Goal: Complete application form: Complete application form

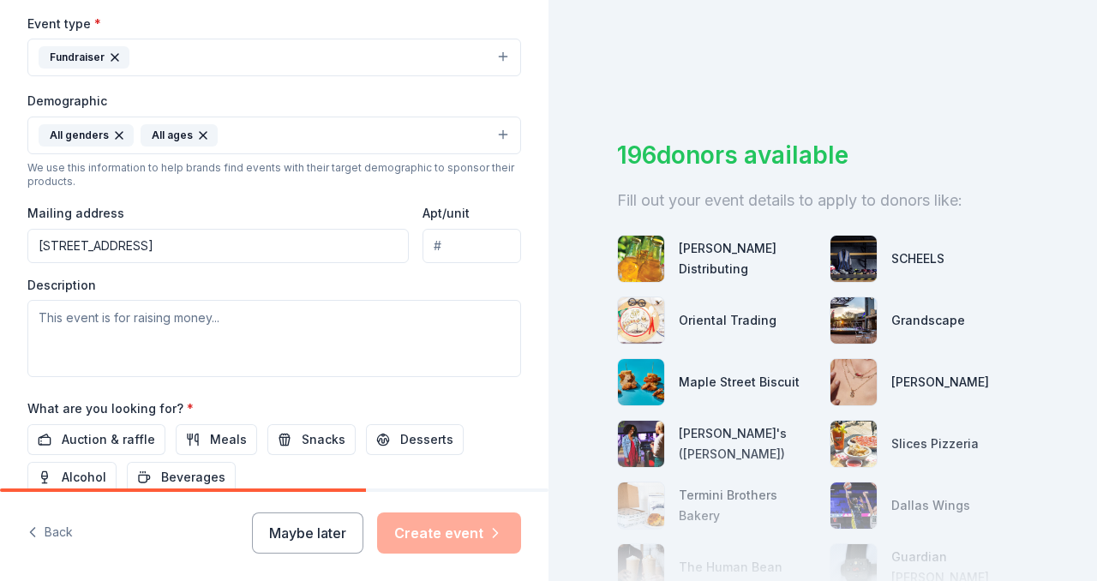
scroll to position [502, 0]
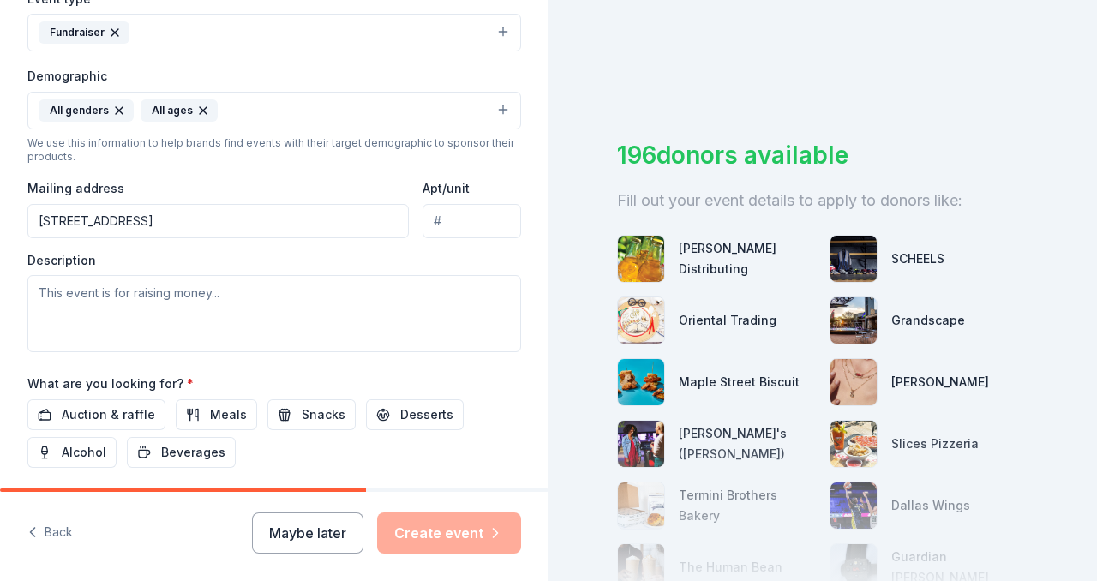
click at [270, 292] on textarea at bounding box center [274, 313] width 494 height 77
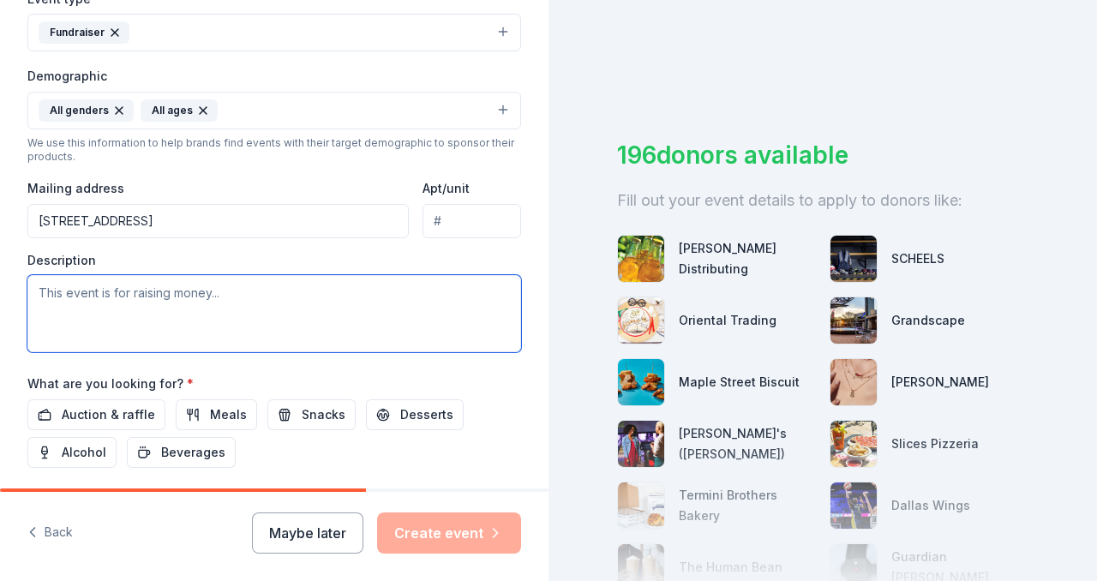
click at [87, 303] on textarea at bounding box center [274, 313] width 494 height 77
paste textarea "Join us for the **4th Annual Cornhole Tournament Benefiting Local Veterans & Fi…"
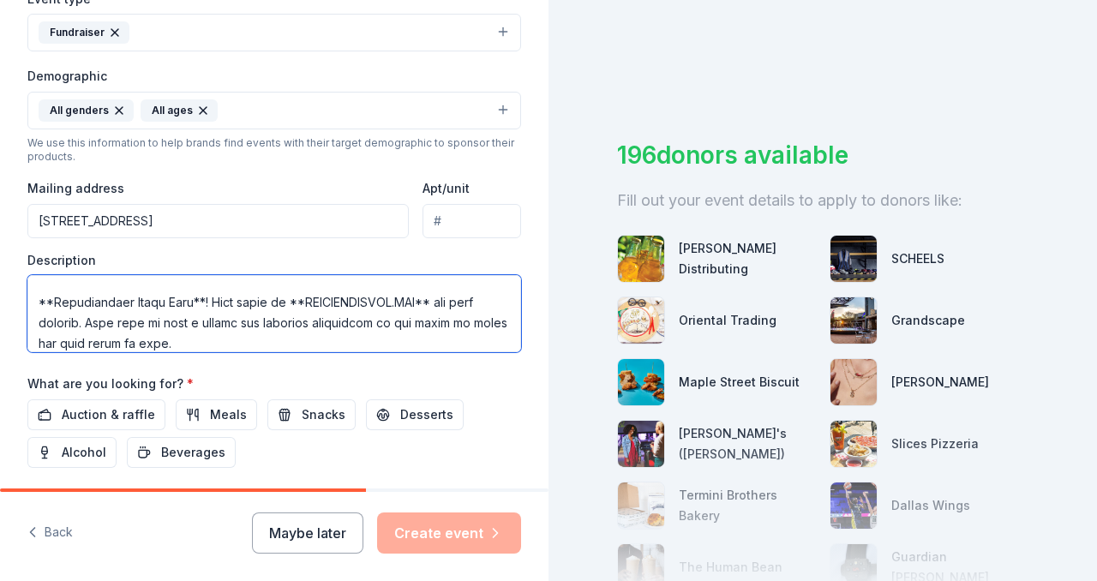
scroll to position [720, 0]
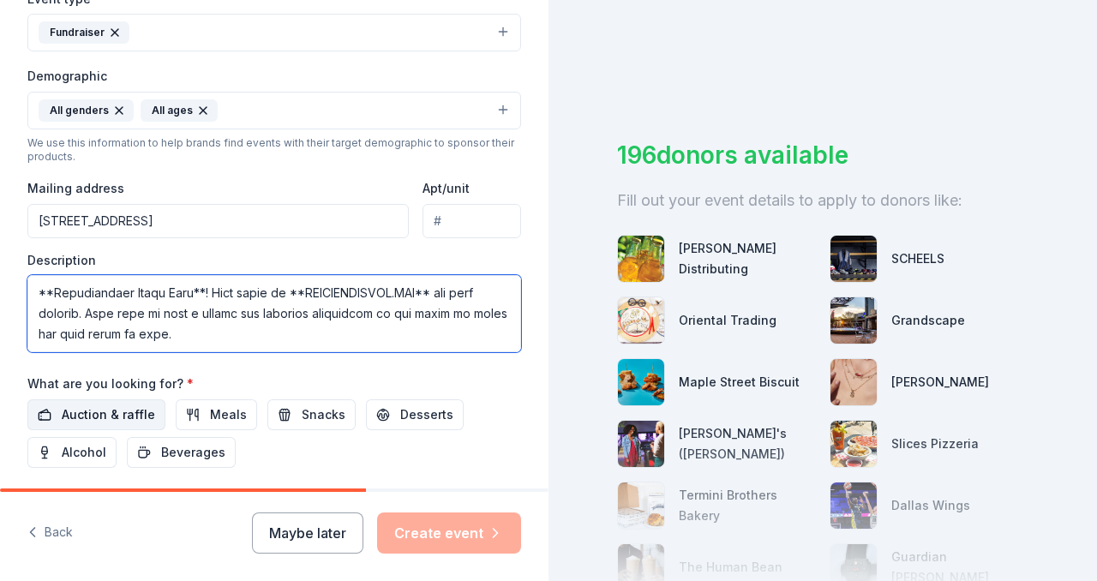
type textarea "Join us for the **4th Annual Cornhole Tournament Benefiting Local Veterans & Fi…"
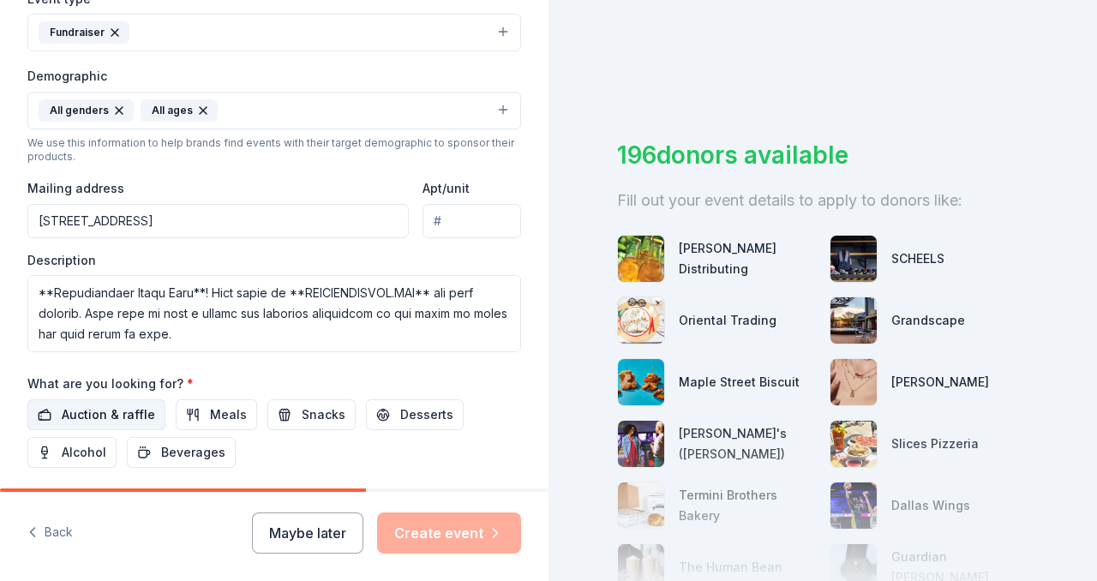
click at [133, 418] on span "Auction & raffle" at bounding box center [108, 415] width 93 height 21
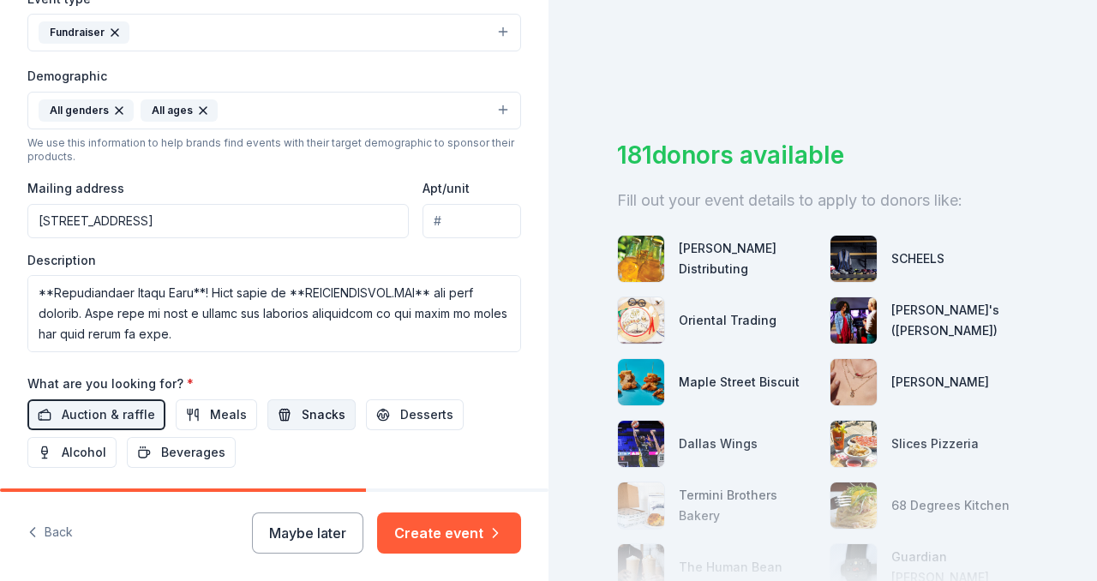
click at [304, 417] on span "Snacks" at bounding box center [324, 415] width 44 height 21
click at [411, 413] on span "Desserts" at bounding box center [426, 415] width 53 height 21
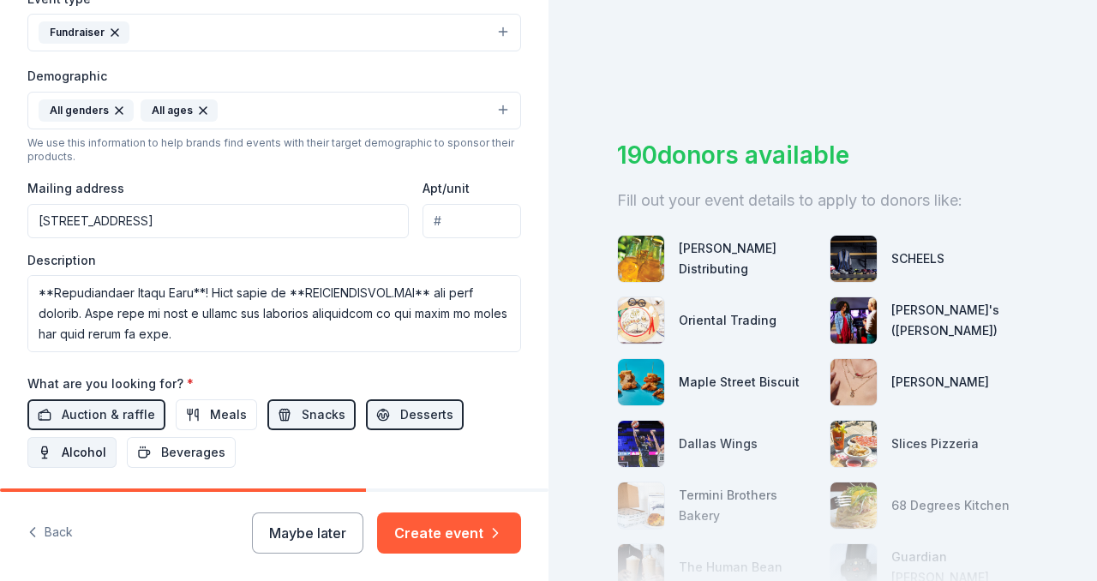
click at [89, 453] on span "Alcohol" at bounding box center [84, 452] width 45 height 21
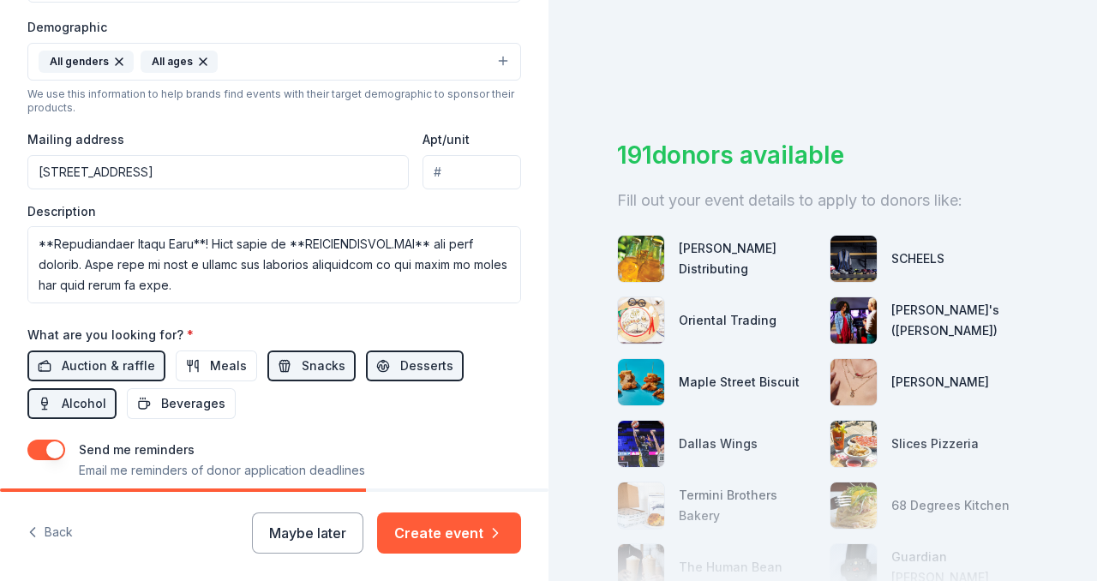
scroll to position [558, 0]
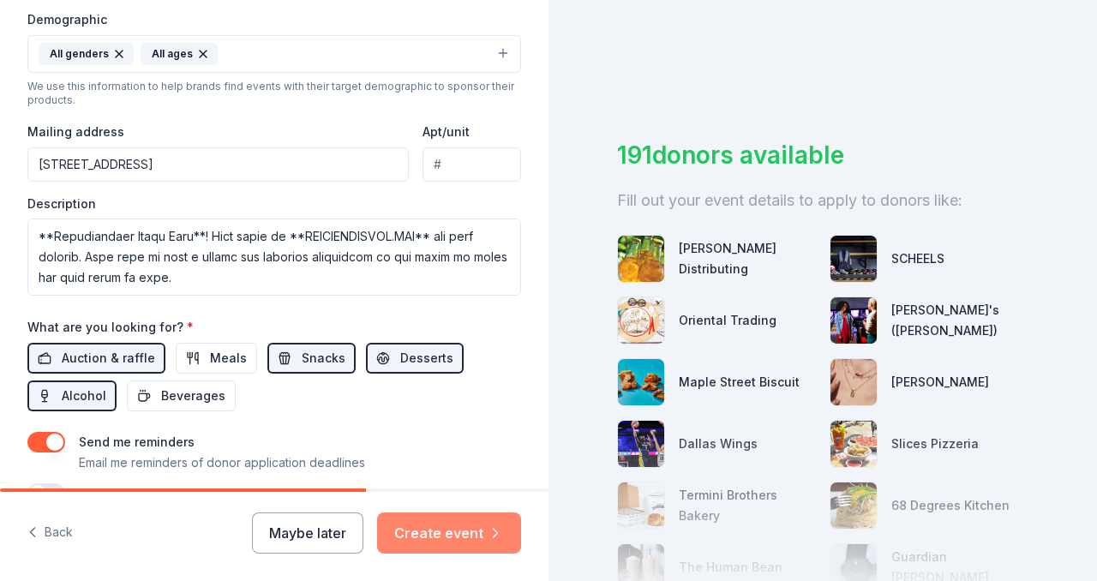
click at [448, 538] on button "Create event" at bounding box center [449, 533] width 144 height 41
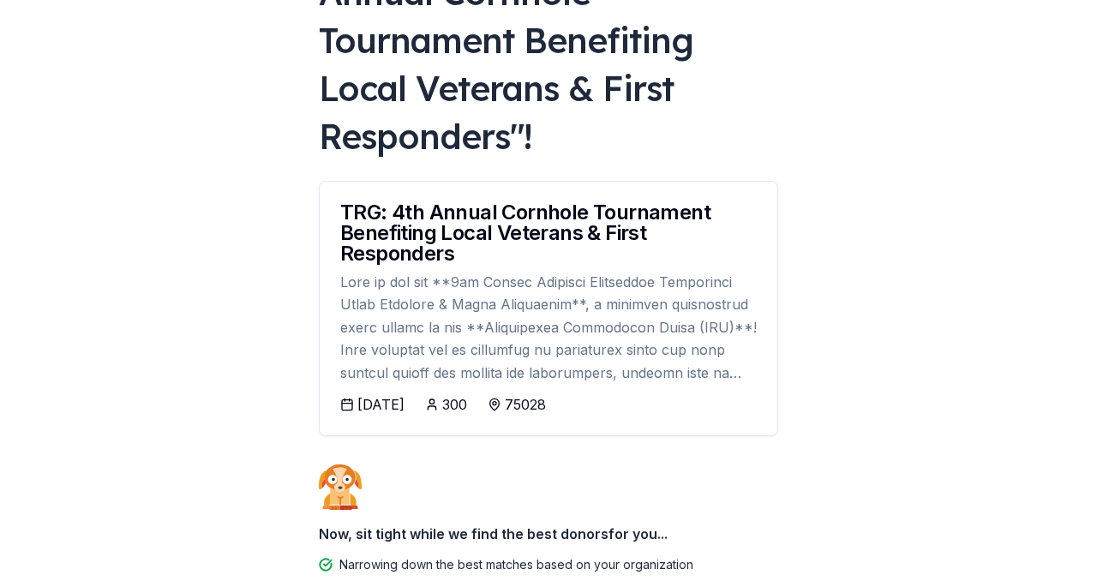
scroll to position [195, 0]
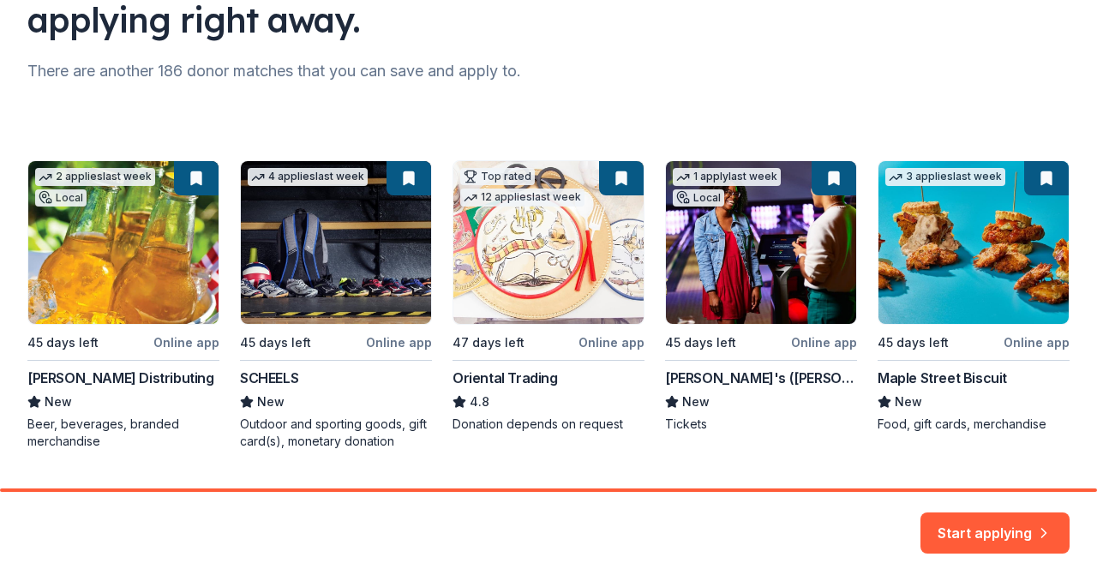
scroll to position [197, 0]
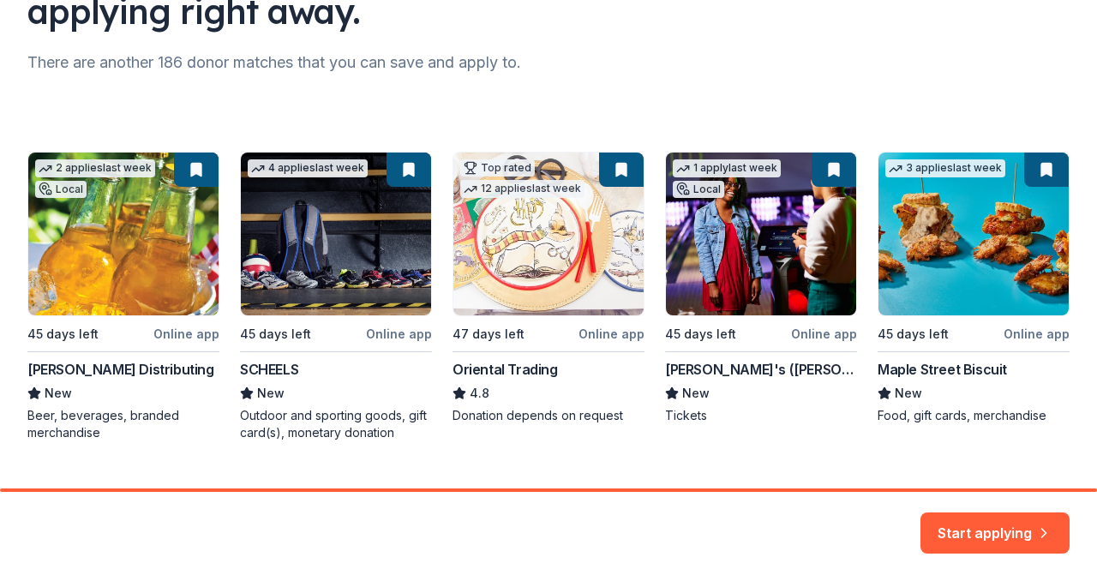
click at [111, 218] on div "2 applies last week Local 45 days left Online app Andrews Distributing New Beer…" at bounding box center [548, 297] width 1043 height 290
click at [982, 530] on button "Start applying" at bounding box center [995, 523] width 149 height 41
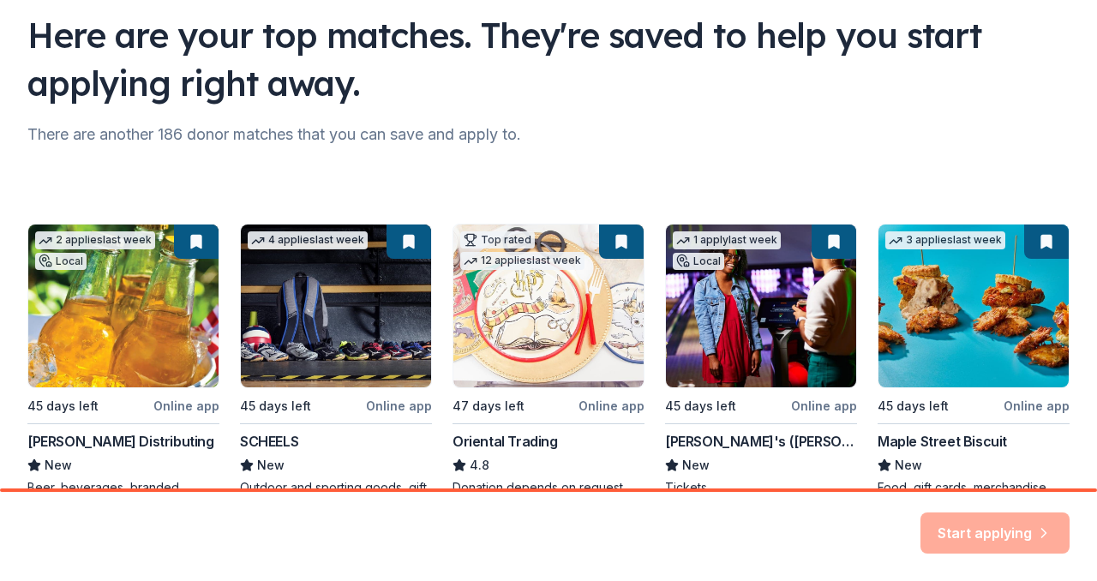
scroll to position [0, 0]
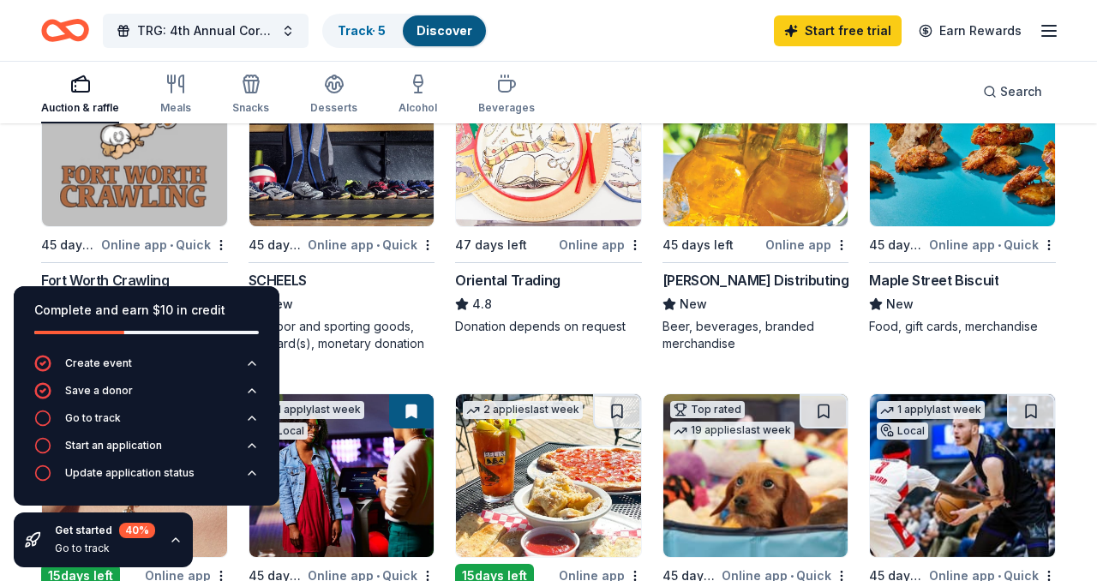
scroll to position [259, 0]
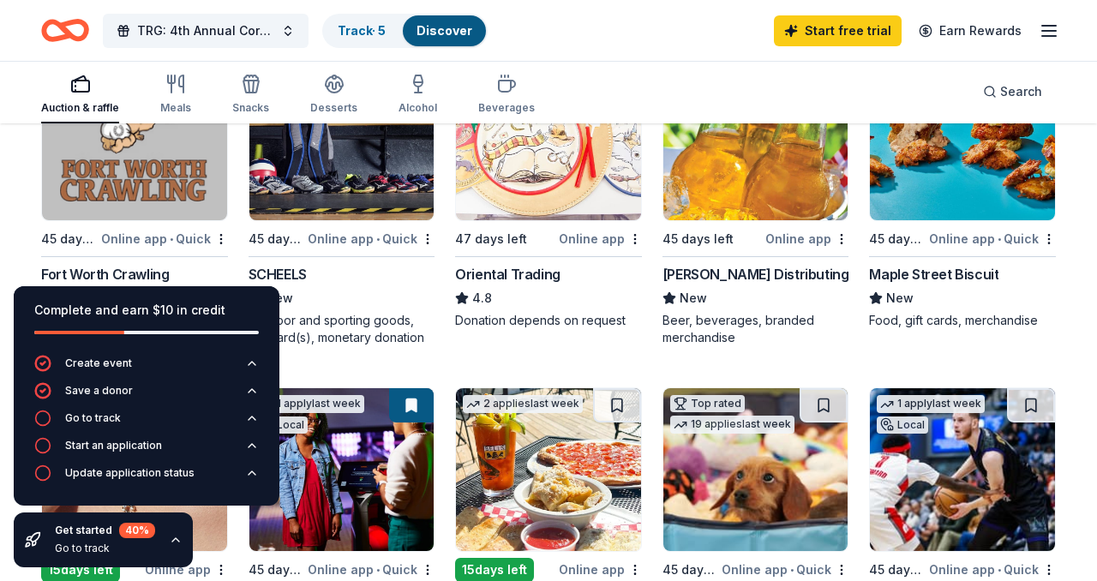
click at [348, 177] on img at bounding box center [341, 138] width 185 height 163
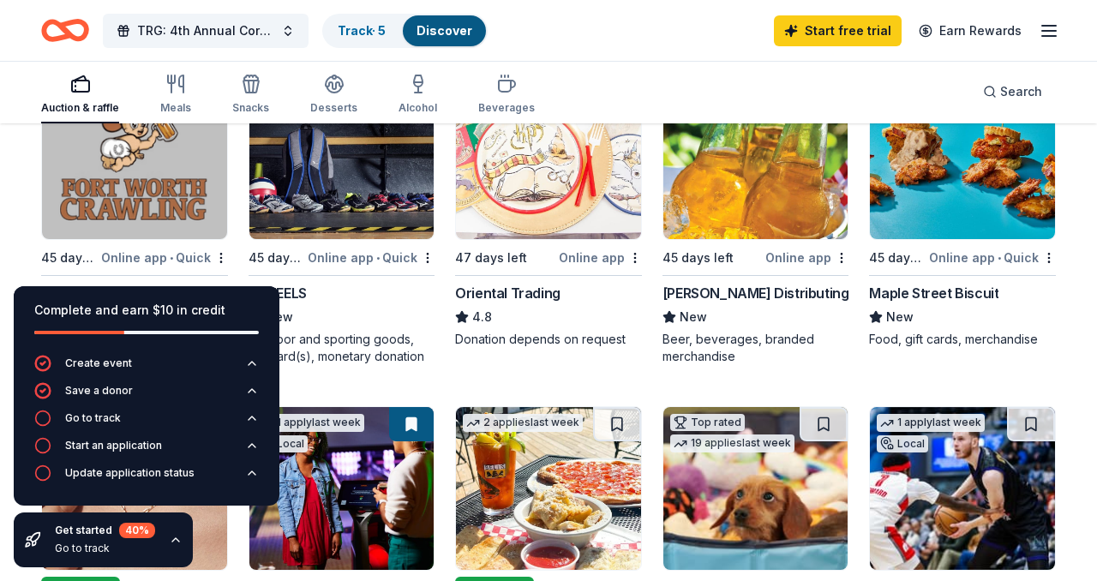
scroll to position [220, 0]
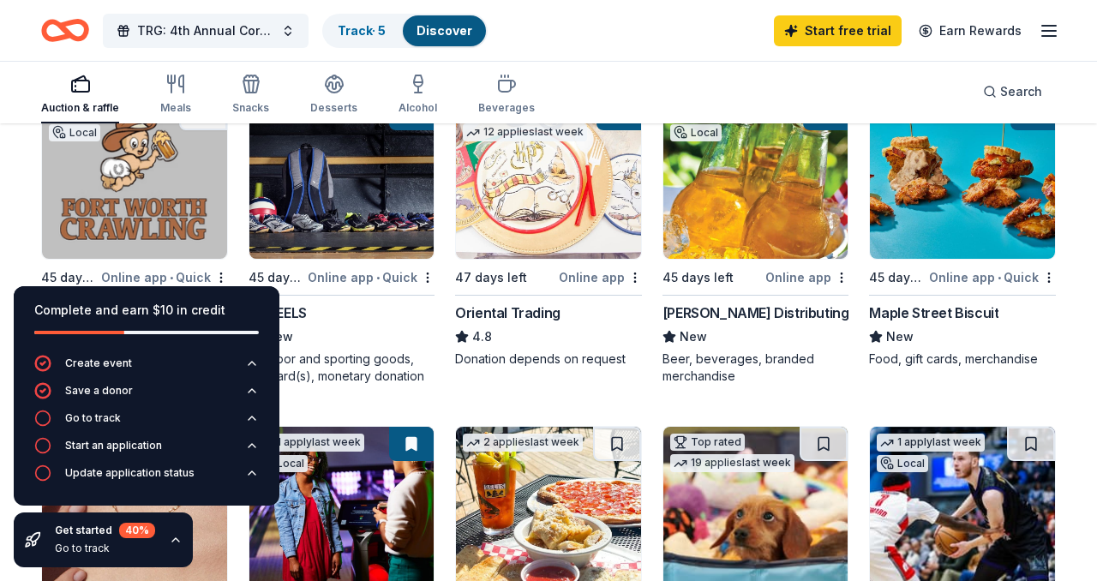
click at [763, 189] on img at bounding box center [756, 177] width 185 height 163
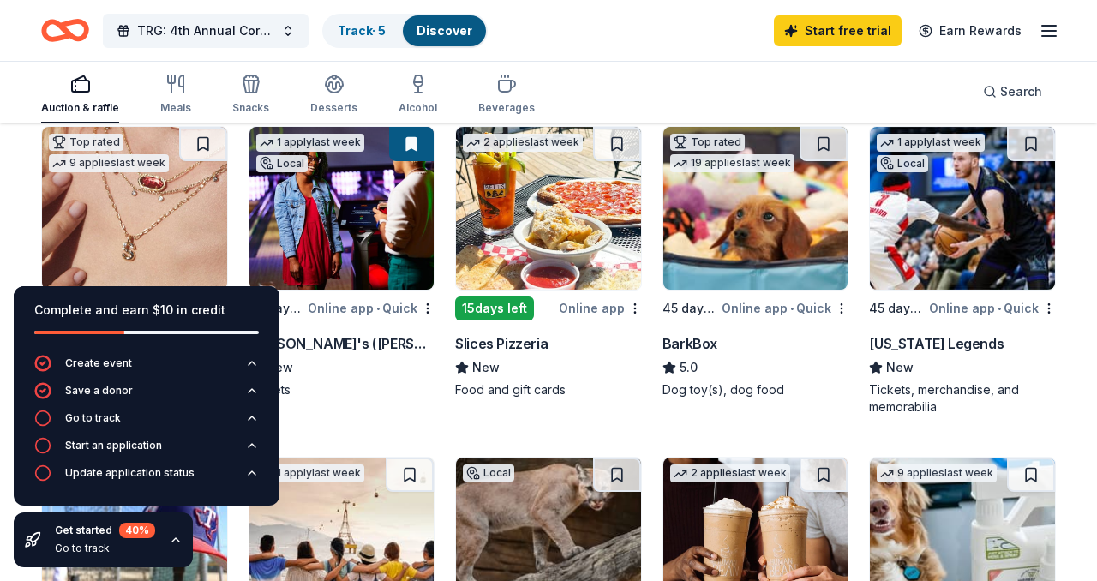
scroll to position [526, 0]
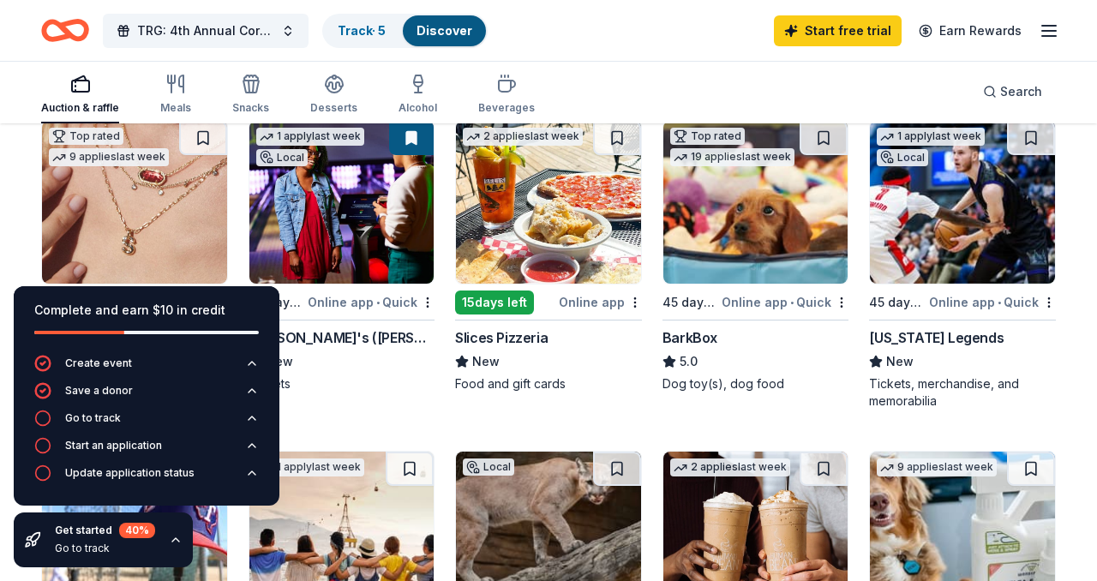
click at [933, 217] on img at bounding box center [962, 202] width 185 height 163
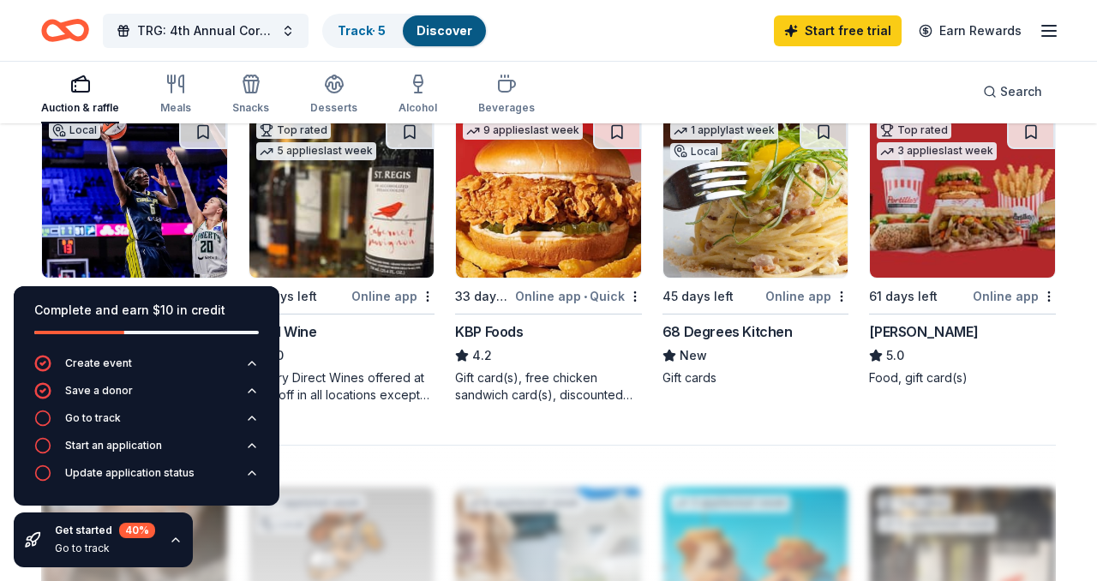
scroll to position [1197, 0]
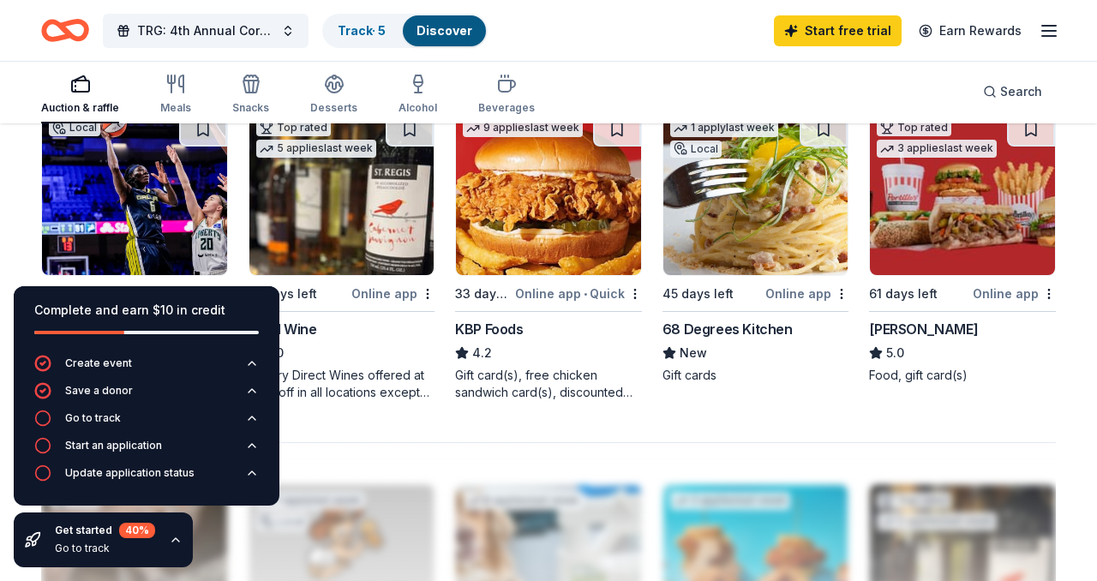
click at [136, 195] on img at bounding box center [134, 193] width 185 height 163
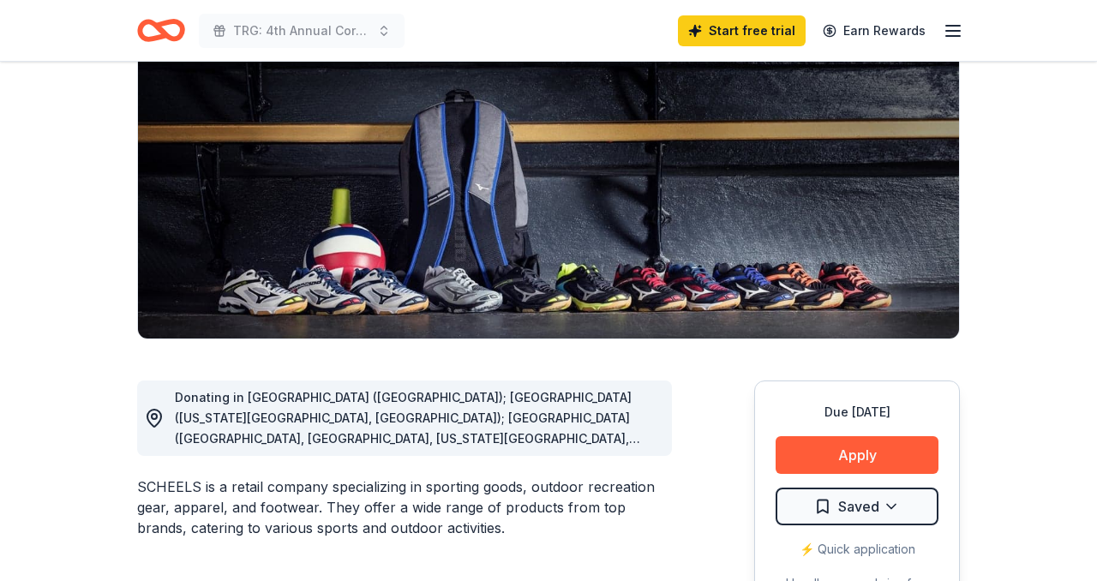
scroll to position [183, 0]
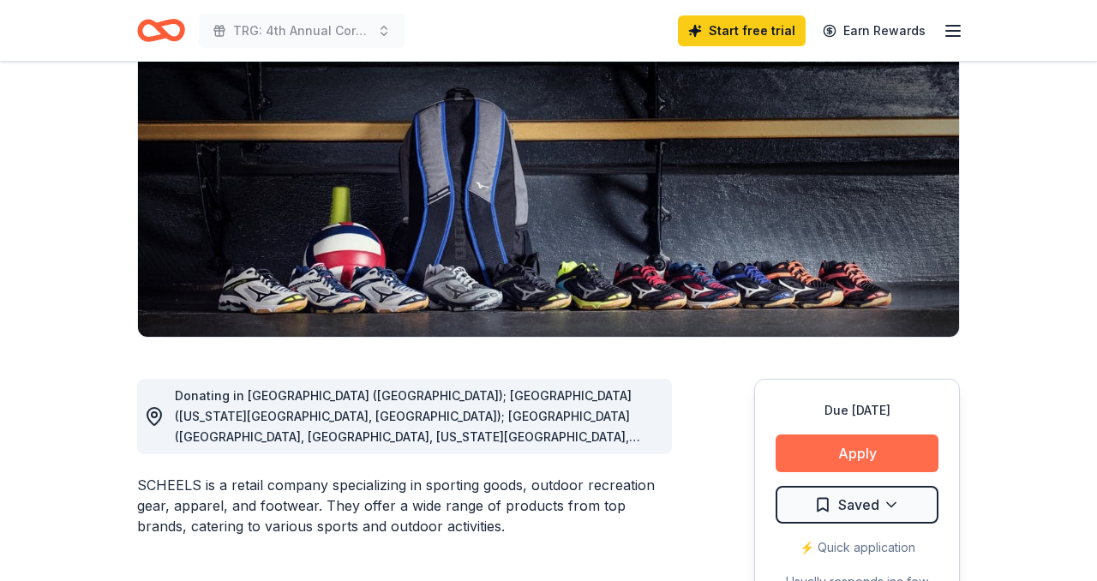
click at [851, 456] on button "Apply" at bounding box center [857, 454] width 163 height 38
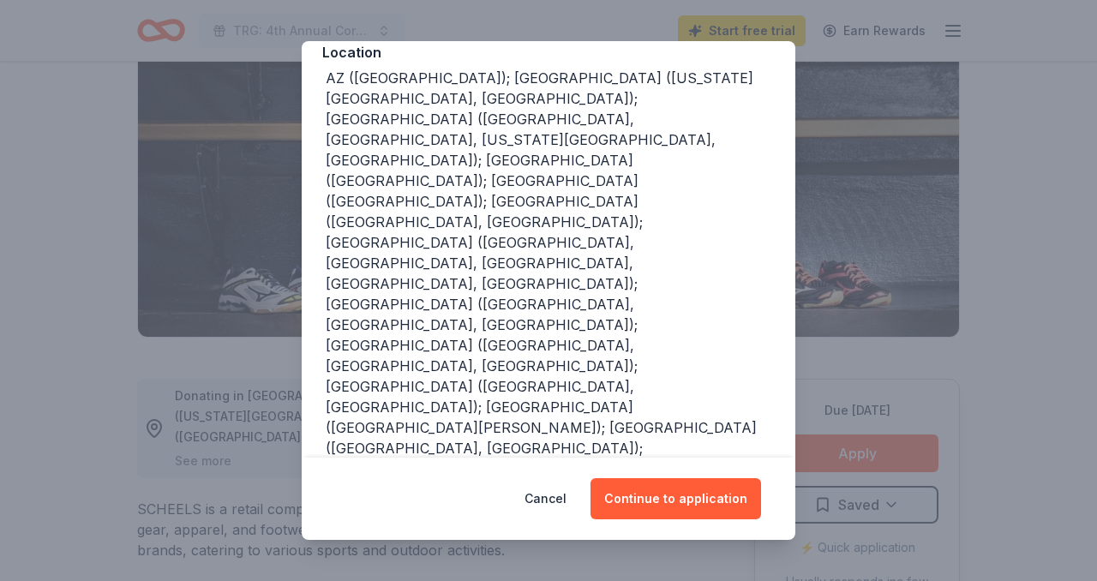
scroll to position [231, 0]
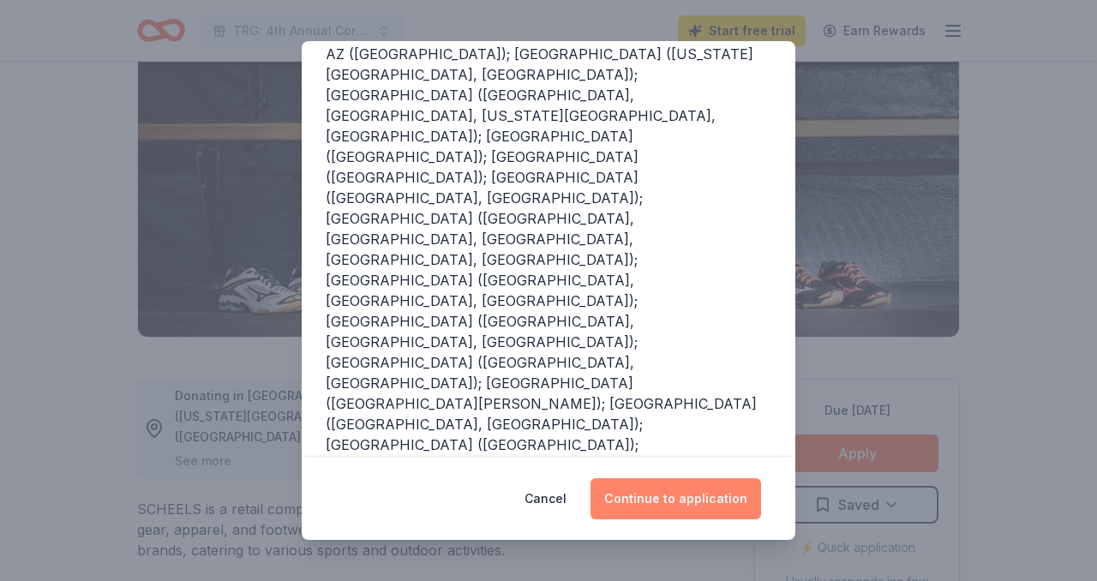
click at [660, 504] on button "Continue to application" at bounding box center [676, 498] width 171 height 41
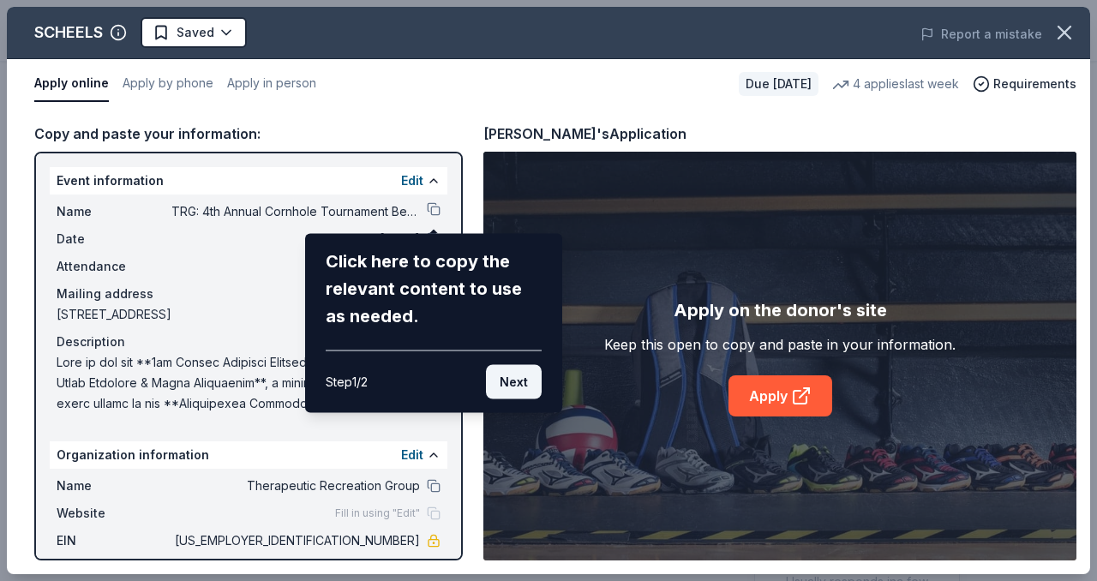
click at [516, 382] on button "Next" at bounding box center [514, 382] width 56 height 34
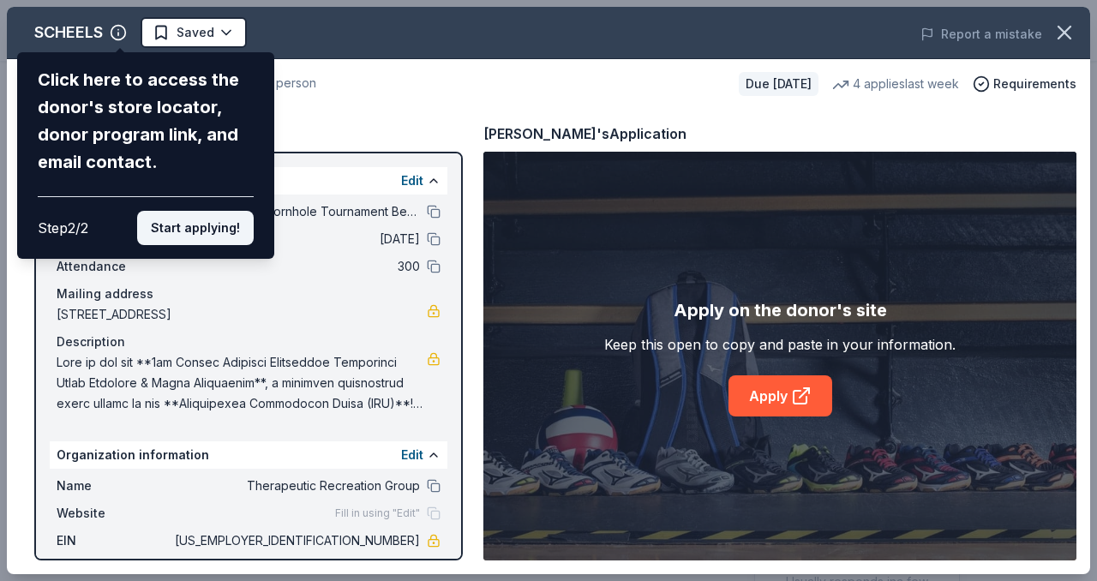
click at [212, 233] on button "Start applying!" at bounding box center [195, 228] width 117 height 34
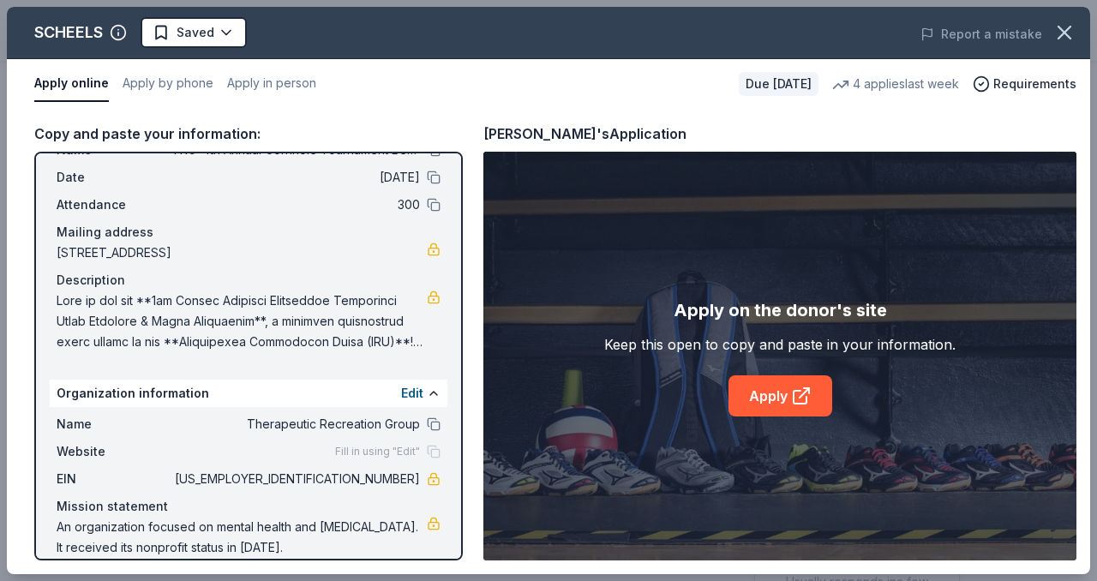
scroll to position [50, 0]
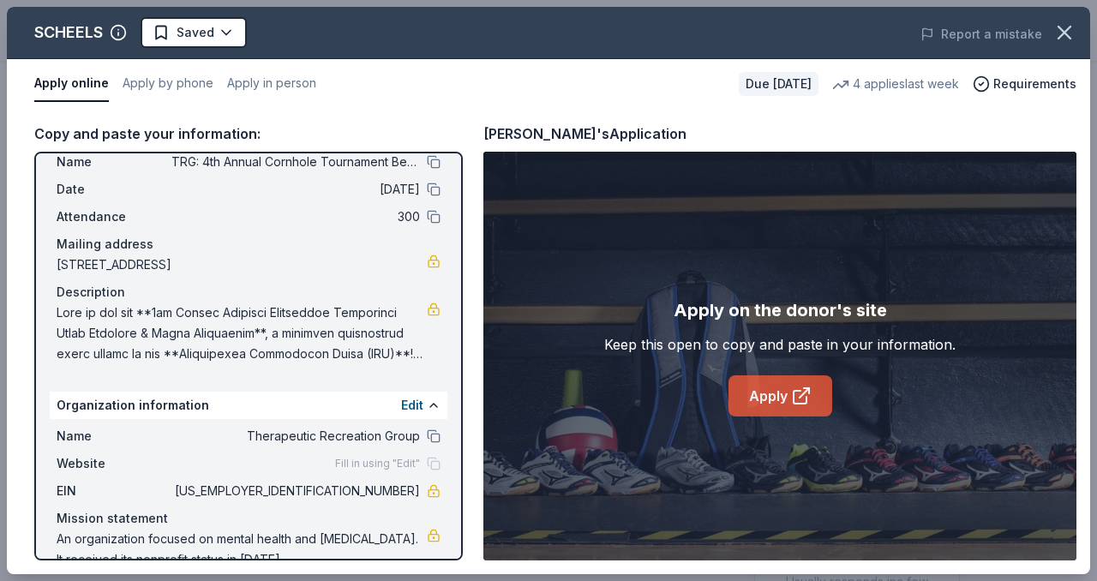
click at [780, 396] on link "Apply" at bounding box center [781, 396] width 104 height 41
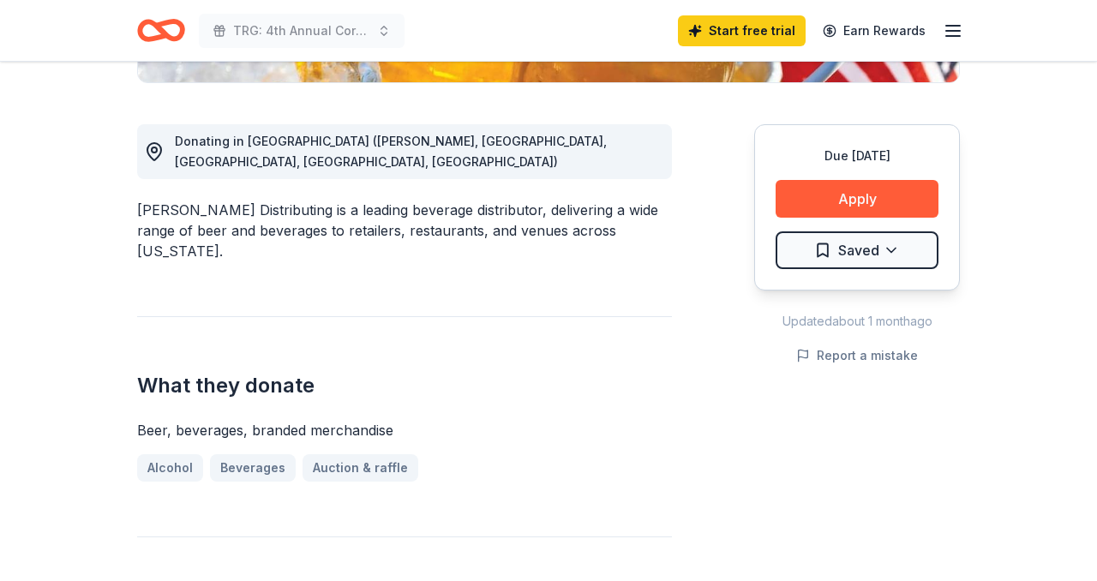
scroll to position [435, 0]
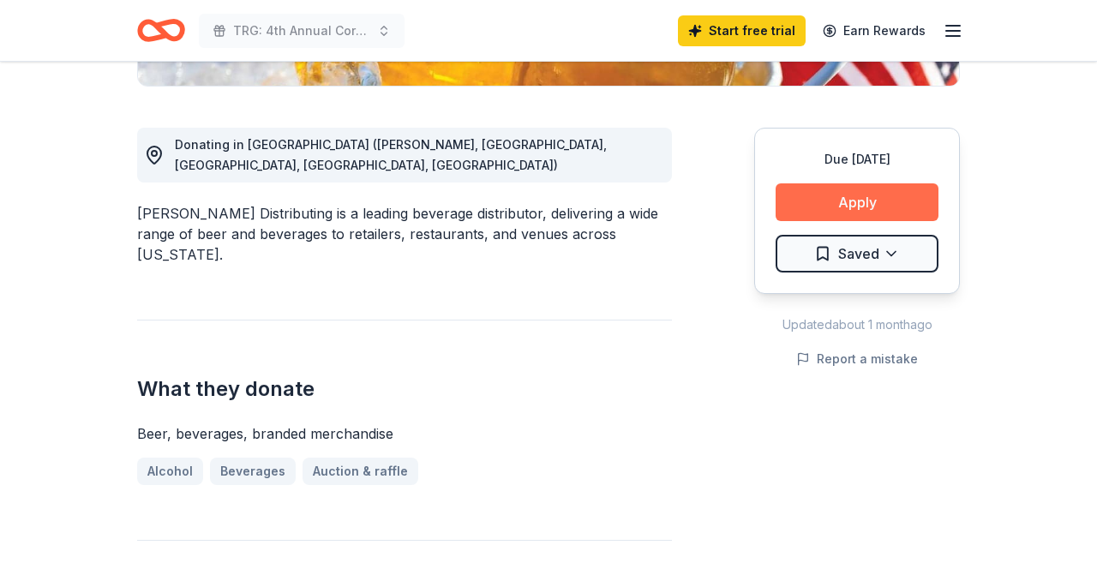
click at [872, 204] on button "Apply" at bounding box center [857, 202] width 163 height 38
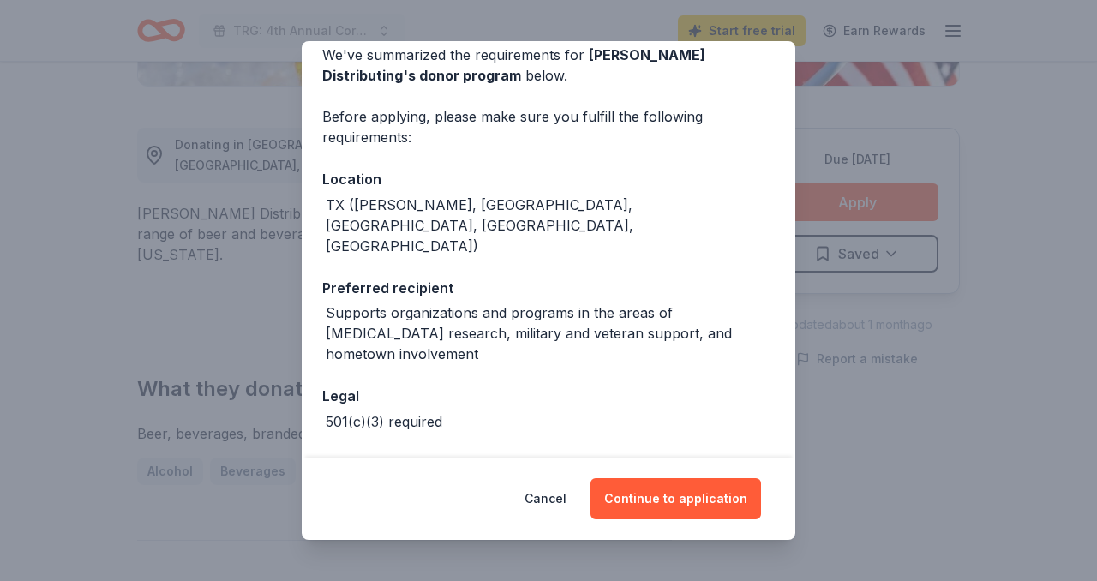
scroll to position [83, 0]
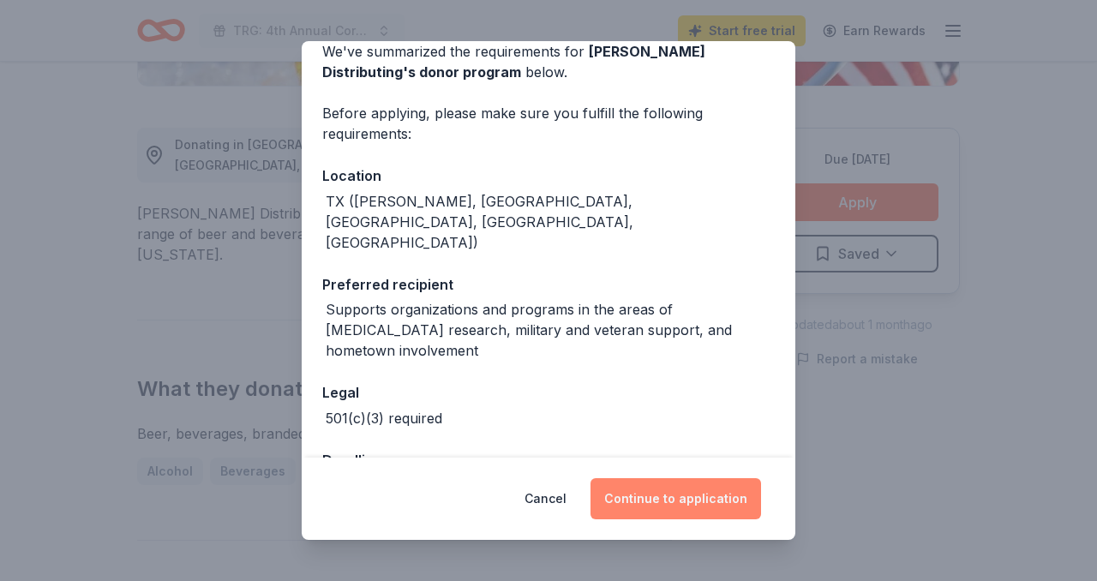
click at [673, 503] on button "Continue to application" at bounding box center [676, 498] width 171 height 41
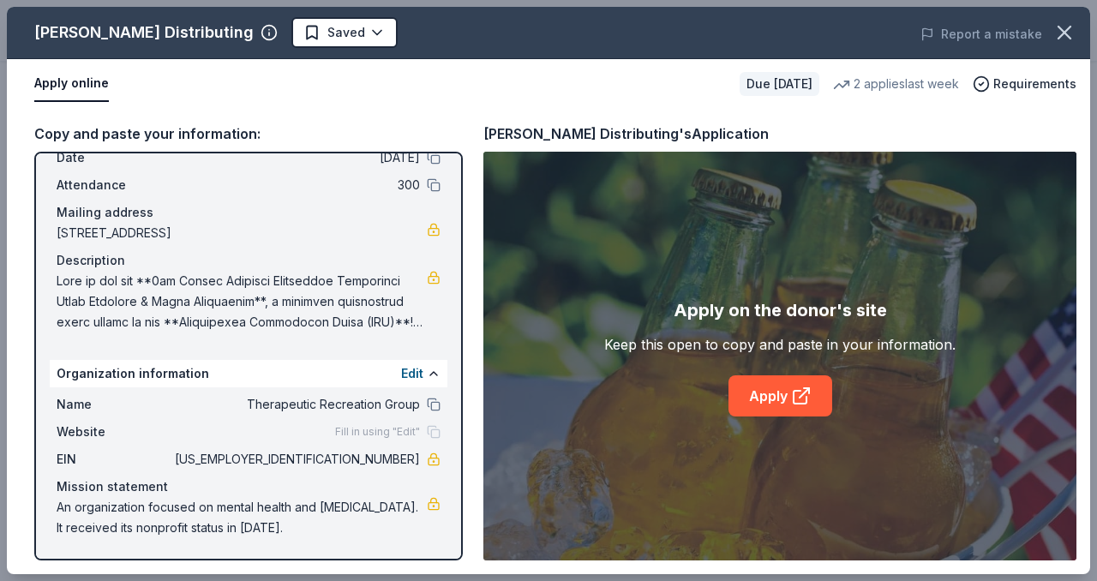
scroll to position [0, 0]
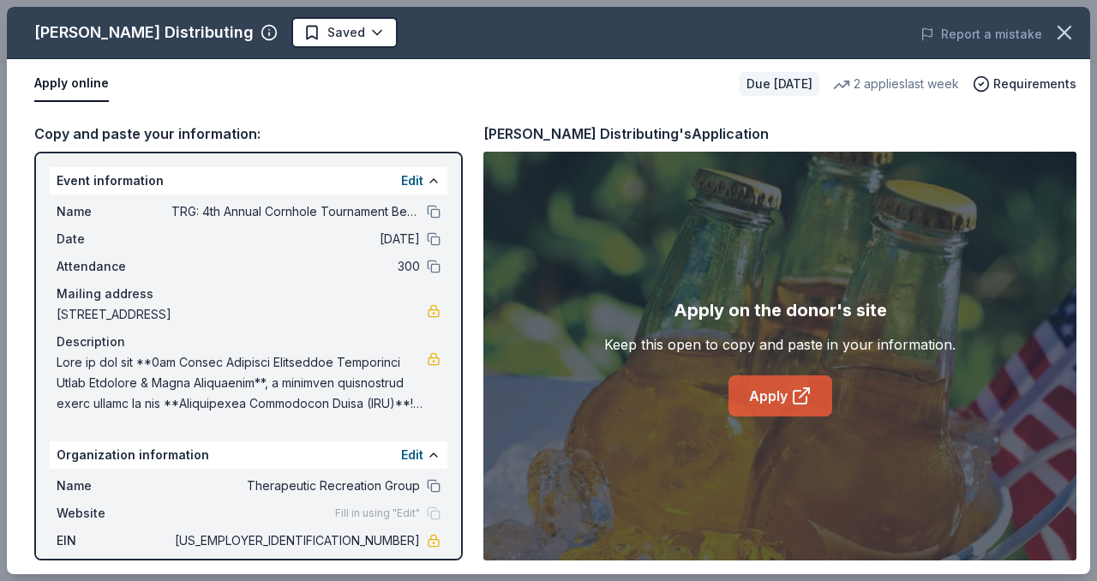
click at [787, 398] on link "Apply" at bounding box center [781, 396] width 104 height 41
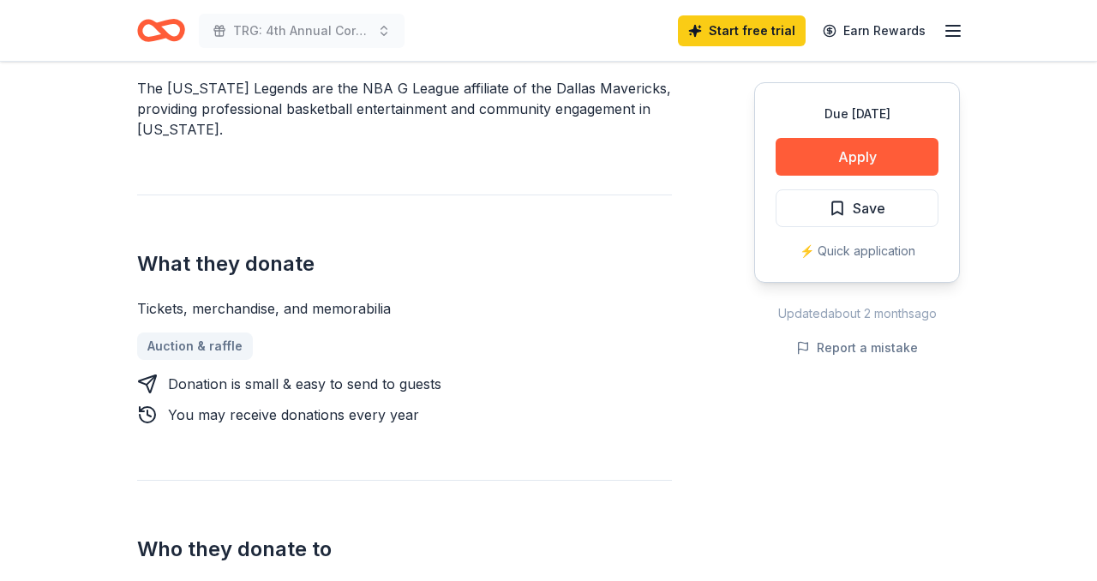
scroll to position [564, 0]
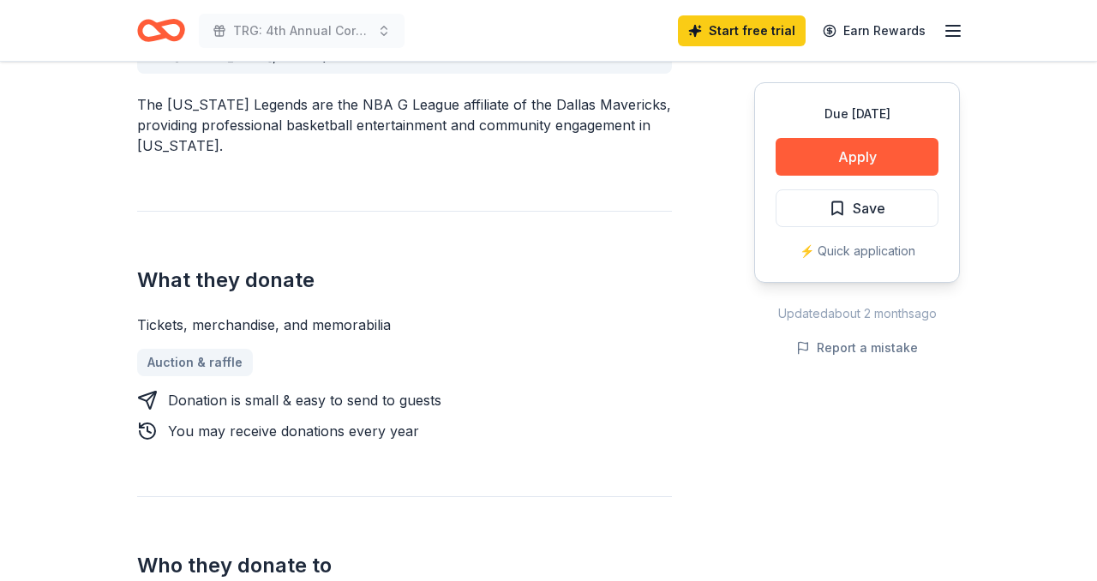
click at [872, 249] on div "⚡️ Quick application" at bounding box center [857, 251] width 163 height 21
click at [818, 254] on div "⚡️ Quick application" at bounding box center [857, 251] width 163 height 21
click at [826, 156] on button "Apply" at bounding box center [857, 157] width 163 height 38
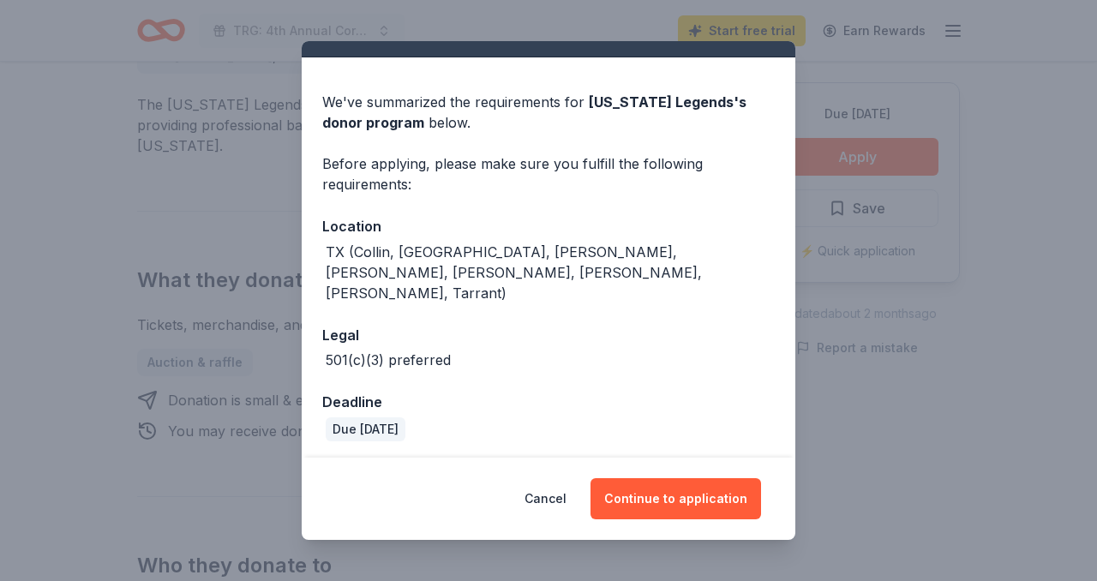
scroll to position [83, 0]
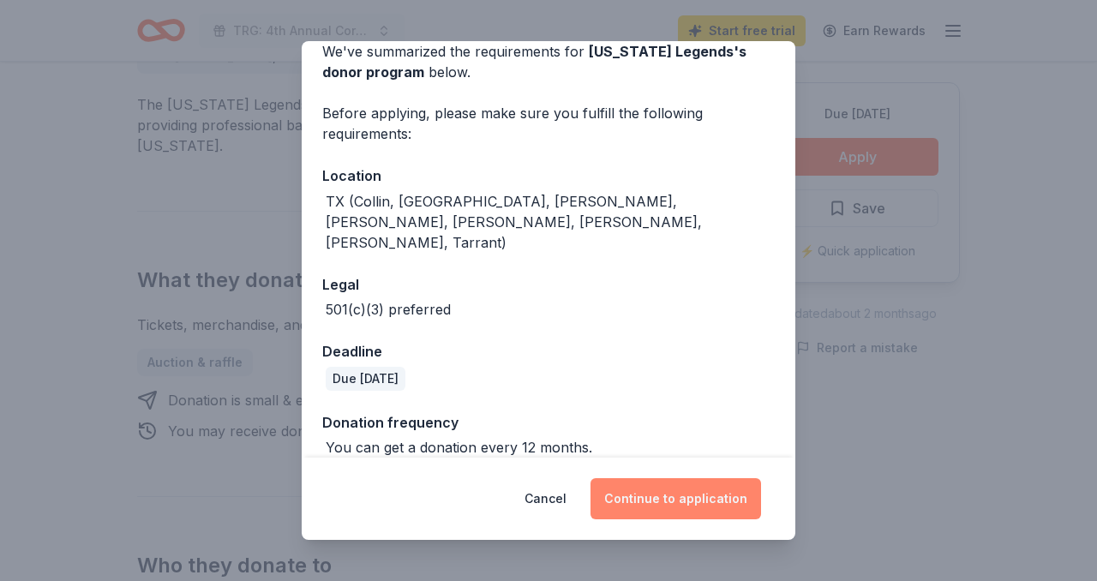
click at [676, 498] on button "Continue to application" at bounding box center [676, 498] width 171 height 41
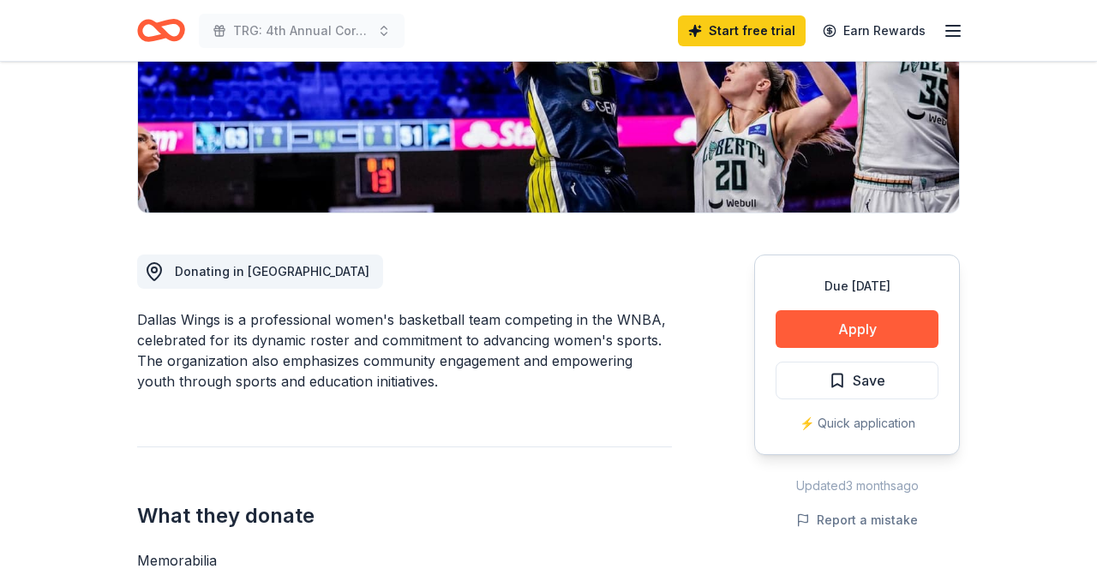
scroll to position [310, 0]
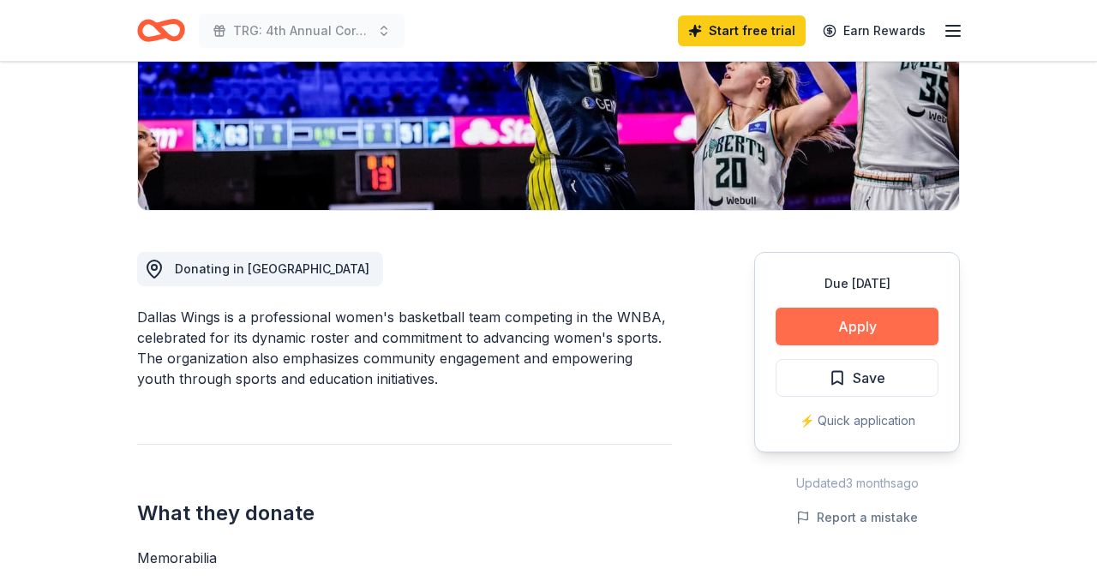
click at [868, 326] on button "Apply" at bounding box center [857, 327] width 163 height 38
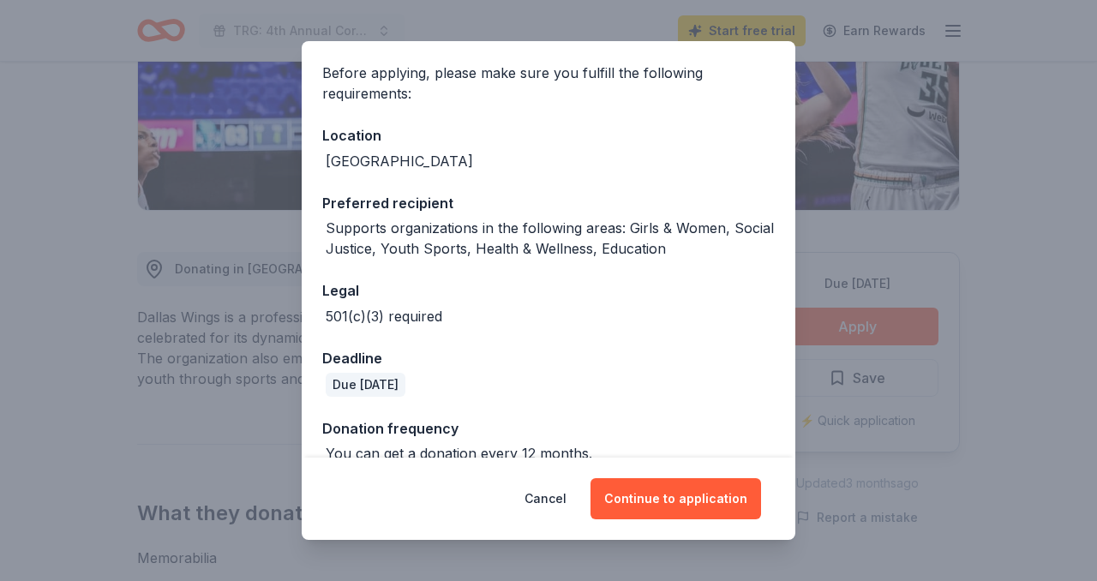
scroll to position [150, 0]
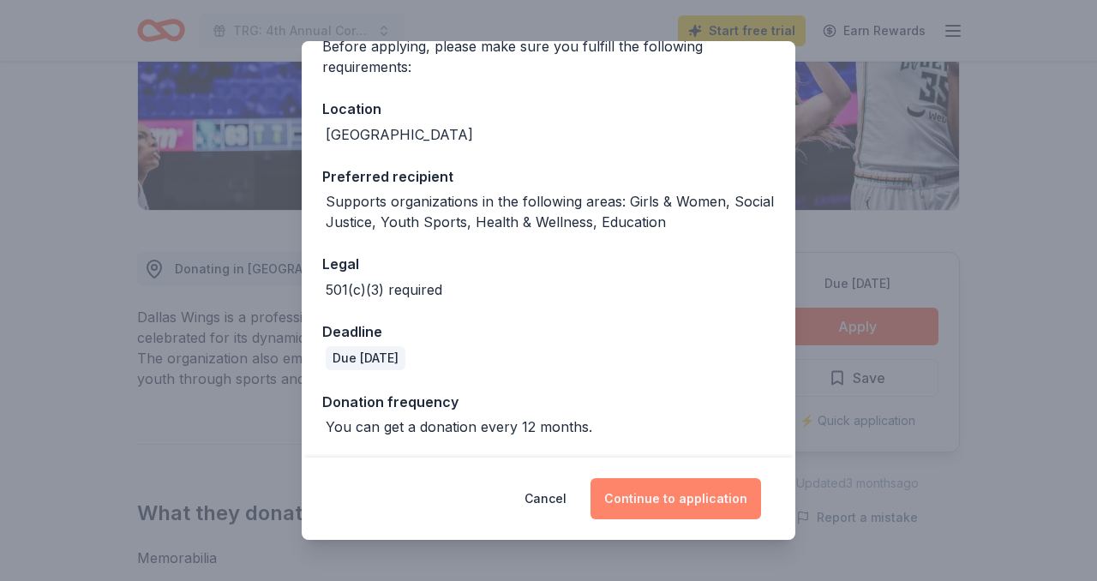
click at [687, 499] on button "Continue to application" at bounding box center [676, 498] width 171 height 41
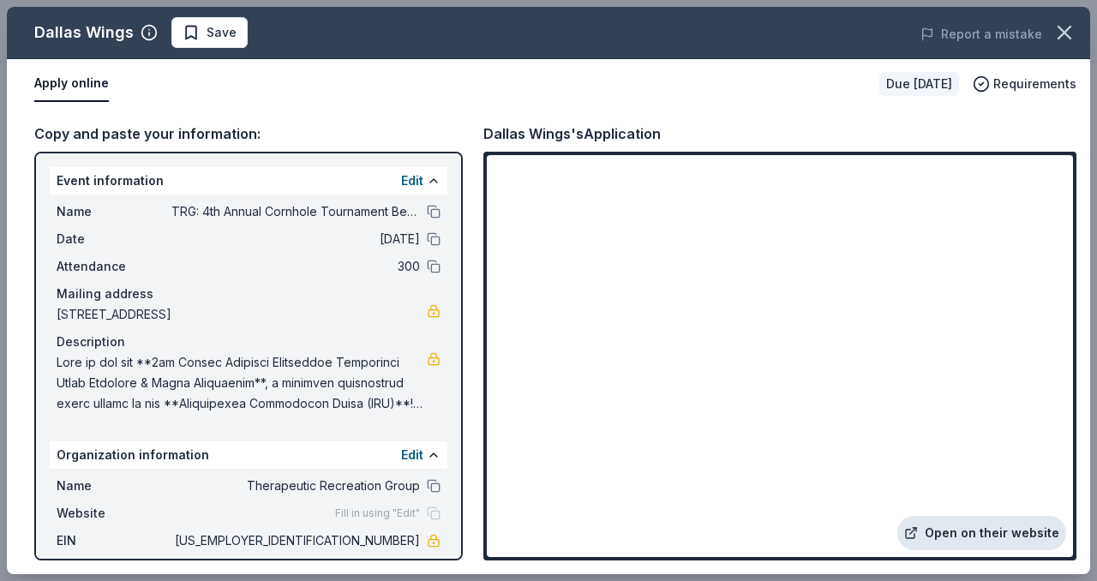
click at [977, 532] on link "Open on their website" at bounding box center [982, 533] width 169 height 34
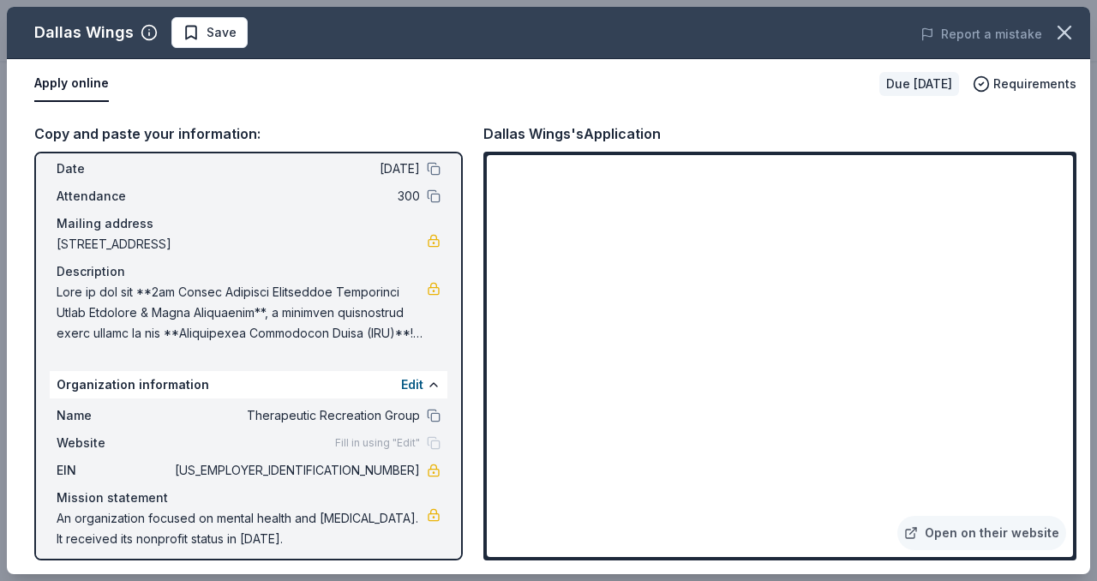
scroll to position [0, 0]
